Goal: Task Accomplishment & Management: Complete application form

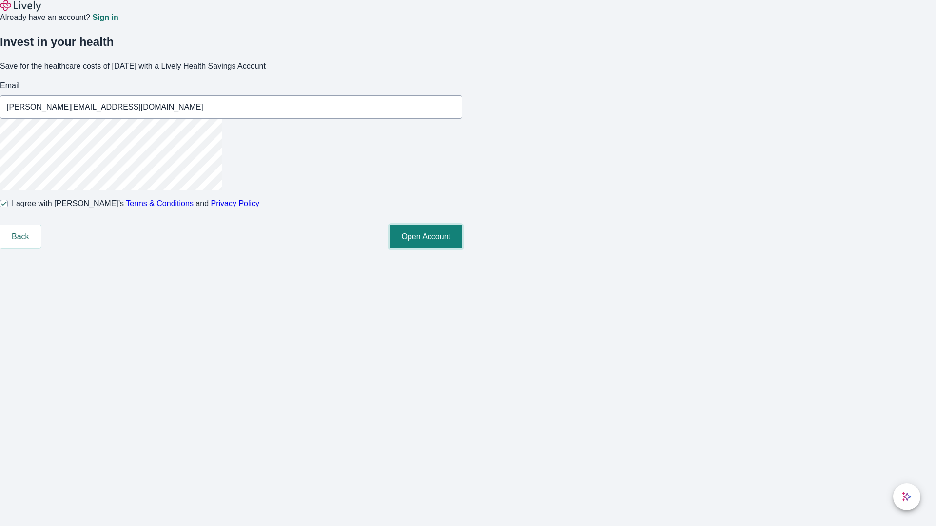
click at [462, 249] on button "Open Account" at bounding box center [425, 236] width 73 height 23
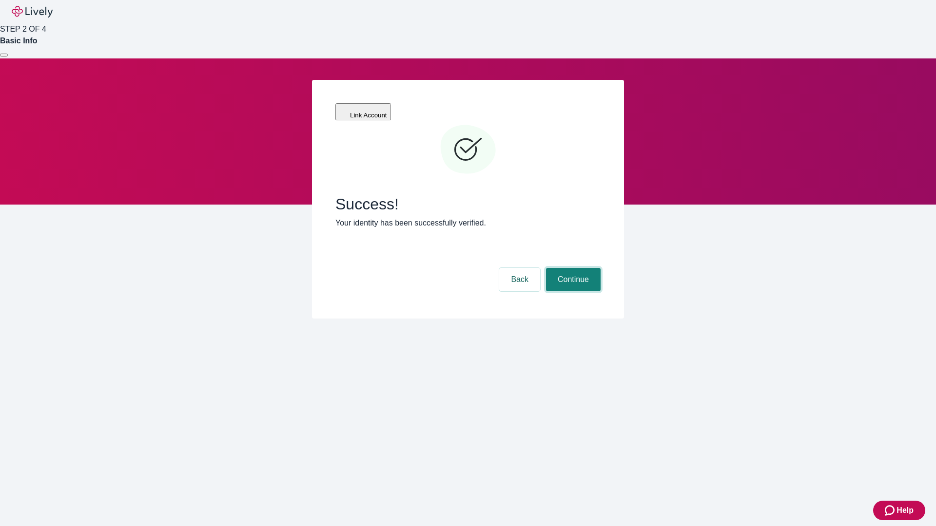
click at [572, 268] on button "Continue" at bounding box center [573, 279] width 55 height 23
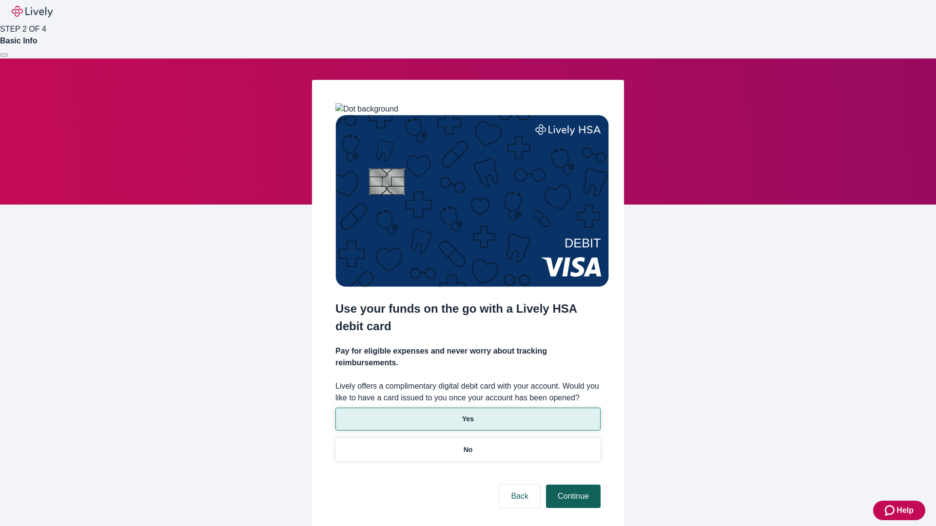
click at [467, 445] on p "No" at bounding box center [468, 450] width 9 height 10
click at [572, 485] on button "Continue" at bounding box center [573, 496] width 55 height 23
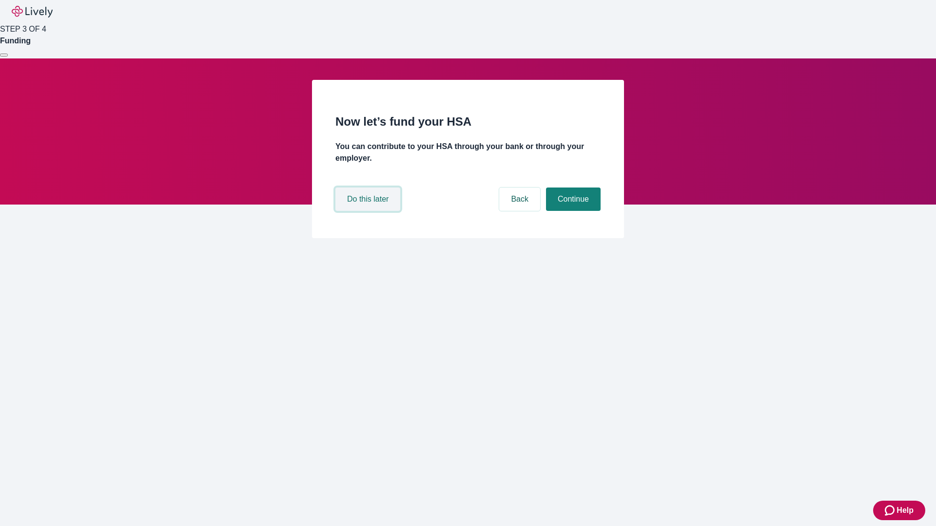
click at [369, 211] on button "Do this later" at bounding box center [367, 199] width 65 height 23
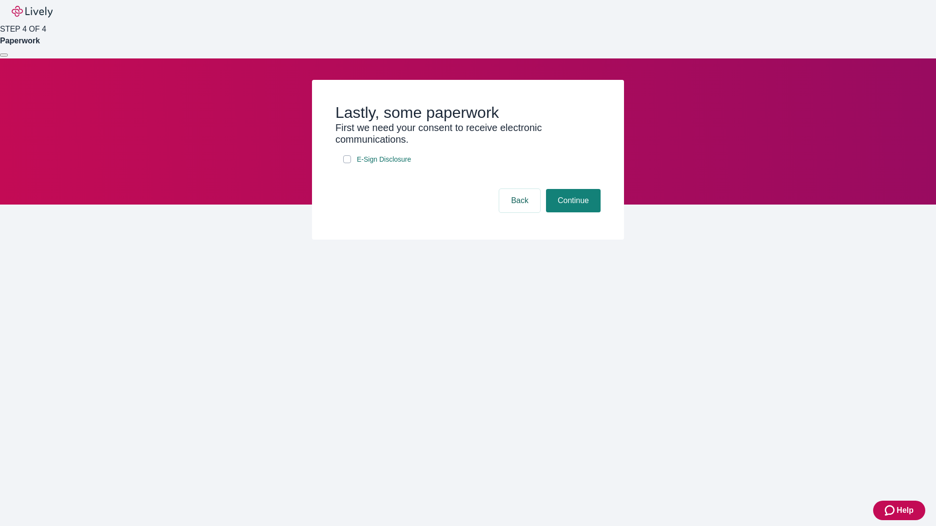
click at [347, 163] on input "E-Sign Disclosure" at bounding box center [347, 159] width 8 height 8
checkbox input "true"
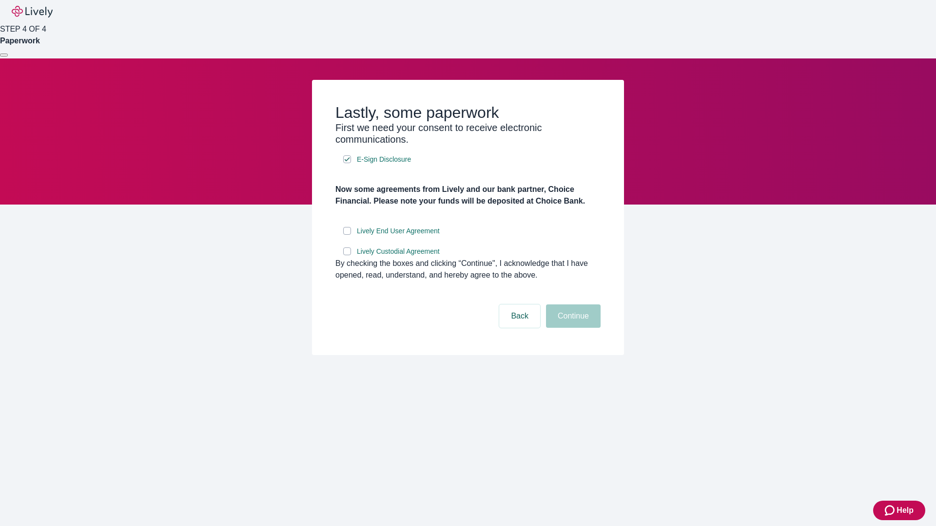
click at [347, 235] on input "Lively End User Agreement" at bounding box center [347, 231] width 8 height 8
checkbox input "true"
click at [347, 255] on input "Lively Custodial Agreement" at bounding box center [347, 252] width 8 height 8
checkbox input "true"
click at [572, 328] on button "Continue" at bounding box center [573, 316] width 55 height 23
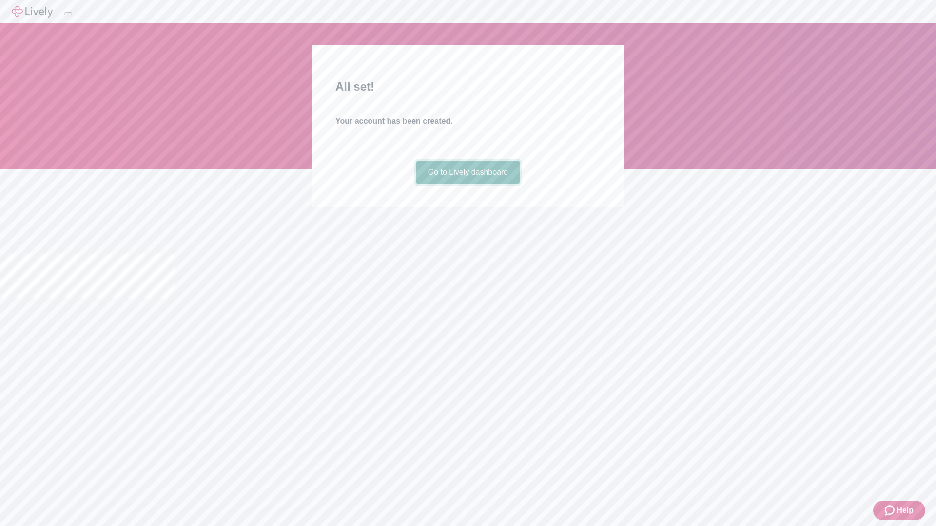
click at [467, 184] on link "Go to Lively dashboard" at bounding box center [468, 172] width 104 height 23
